Goal: Task Accomplishment & Management: Complete application form

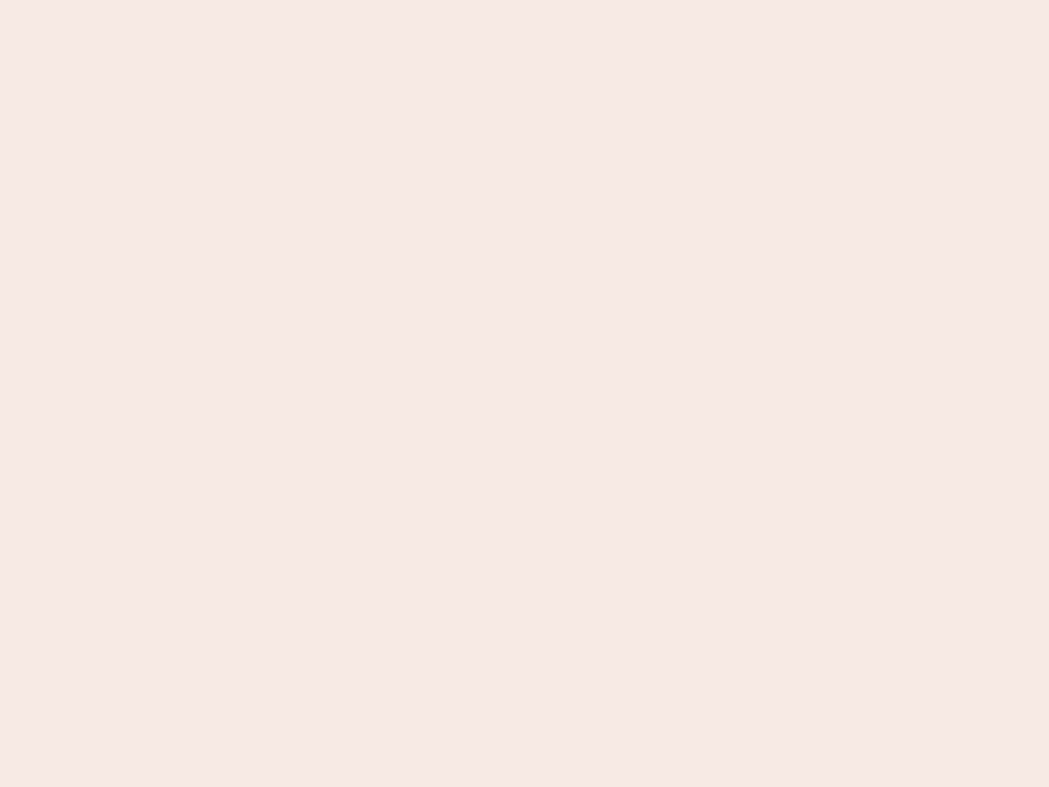
click at [525, 393] on nb-app "Almost there Thank you for registering for Newbook. Your account is under revie…" at bounding box center [524, 393] width 1049 height 787
click at [525, 0] on nb-app "Almost there Thank you for registering for Newbook. Your account is under revie…" at bounding box center [524, 393] width 1049 height 787
click at [561, 0] on nb-app "Almost there Thank you for registering for Newbook. Your account is under revie…" at bounding box center [524, 393] width 1049 height 787
click at [525, 393] on nb-app "Almost there Thank you for registering for Newbook. Your account is under revie…" at bounding box center [524, 393] width 1049 height 787
click at [525, 0] on nb-app "Almost there Thank you for registering for Newbook. Your account is under revie…" at bounding box center [524, 393] width 1049 height 787
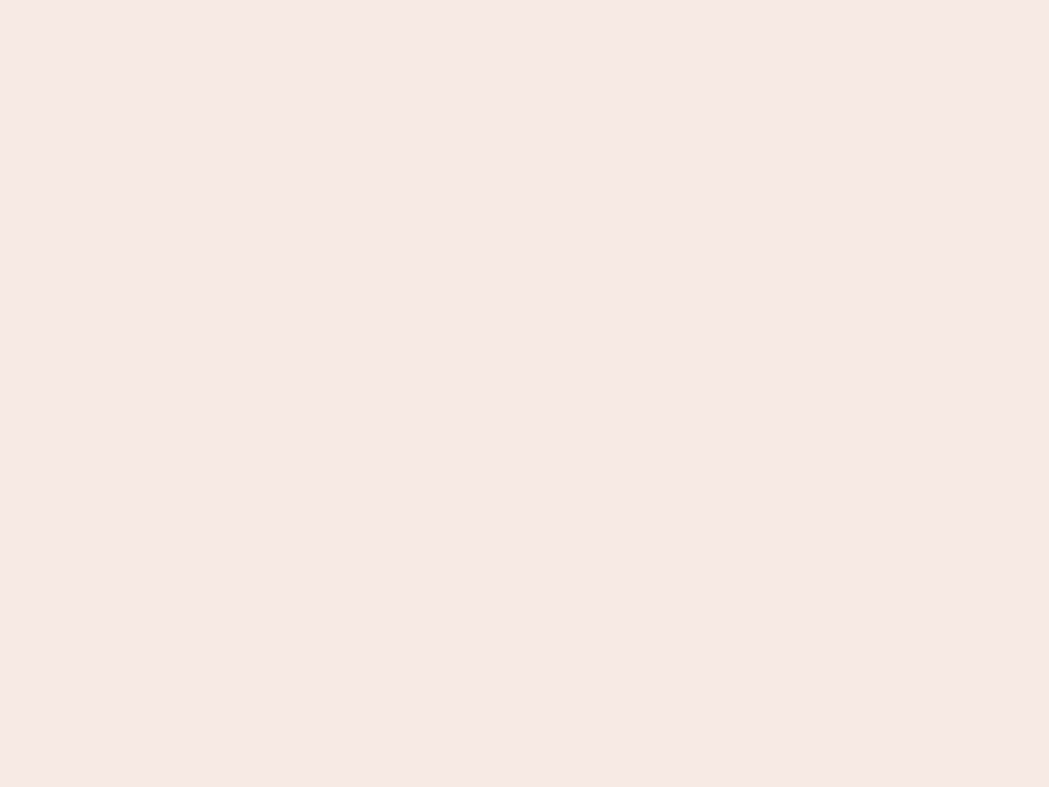
click at [366, 0] on nb-app "Almost there Thank you for registering for Newbook. Your account is under revie…" at bounding box center [524, 393] width 1049 height 787
click at [525, 393] on nb-app "Almost there Thank you for registering for Newbook. Your account is under revie…" at bounding box center [524, 393] width 1049 height 787
click at [525, 0] on nb-app "Almost there Thank you for registering for Newbook. Your account is under revie…" at bounding box center [524, 393] width 1049 height 787
click at [366, 0] on nb-app "Almost there Thank you for registering for Newbook. Your account is under revie…" at bounding box center [524, 393] width 1049 height 787
click at [525, 393] on nb-app "Almost there Thank you for registering for Newbook. Your account is under revie…" at bounding box center [524, 393] width 1049 height 787
